Goal: Information Seeking & Learning: Learn about a topic

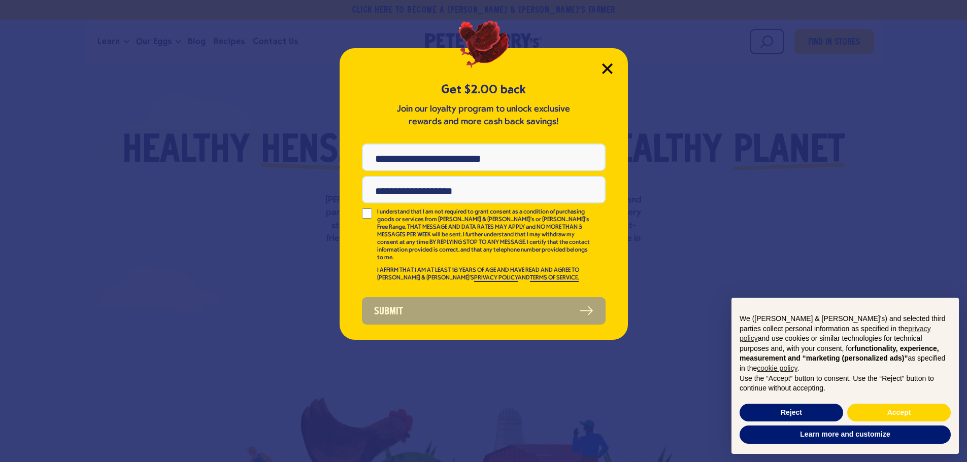
click at [609, 70] on icon "Close Modal" at bounding box center [607, 68] width 9 height 9
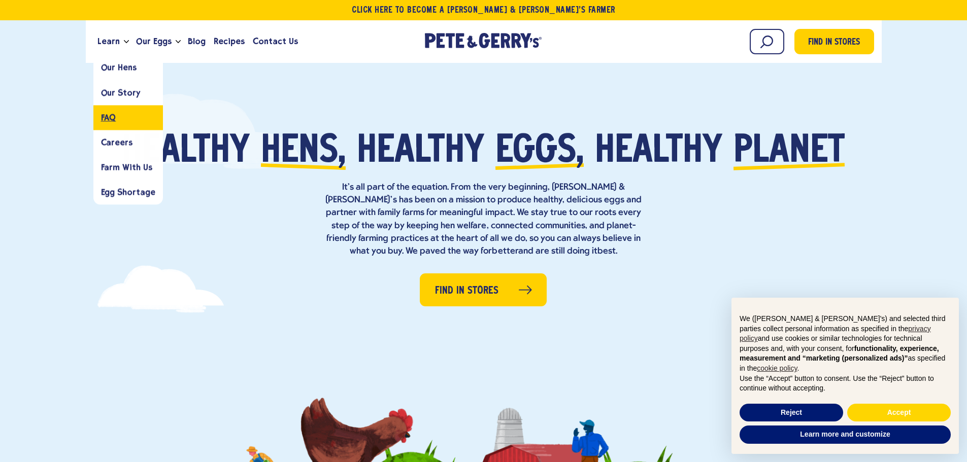
click at [116, 113] on link "FAQ" at bounding box center [128, 117] width 70 height 25
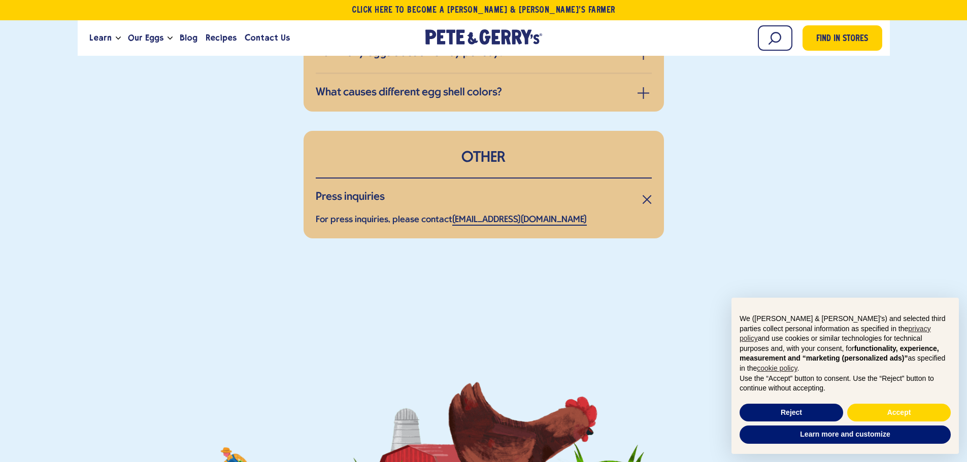
scroll to position [1115, 0]
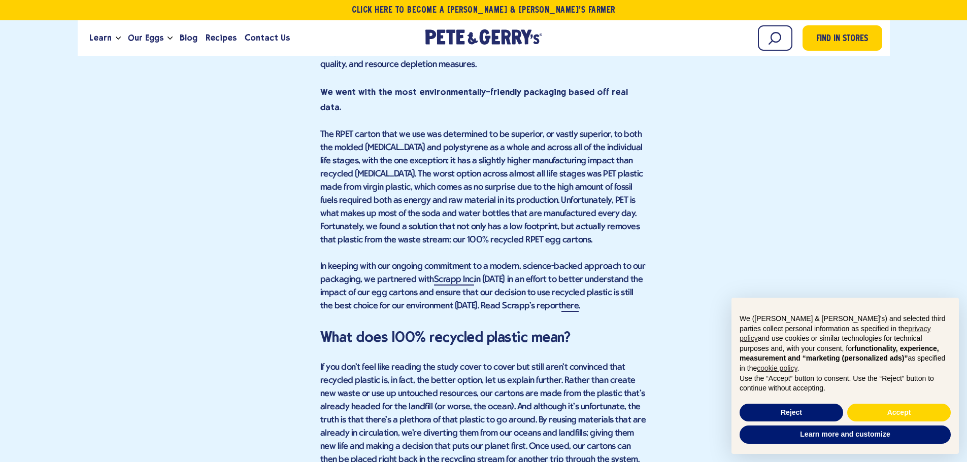
scroll to position [1574, 0]
